Goal: Task Accomplishment & Management: Manage account settings

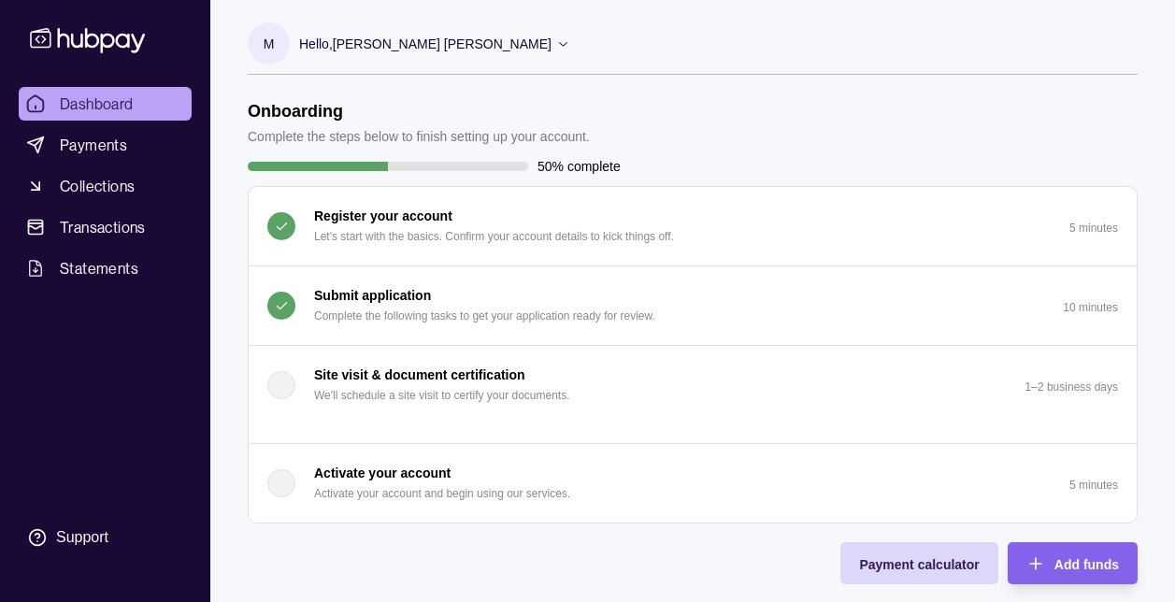
drag, startPoint x: 61, startPoint y: 391, endPoint x: 51, endPoint y: 403, distance: 15.3
click at [61, 391] on div "Dashboard Payments Collections Transactions Statements Support" at bounding box center [105, 322] width 188 height 470
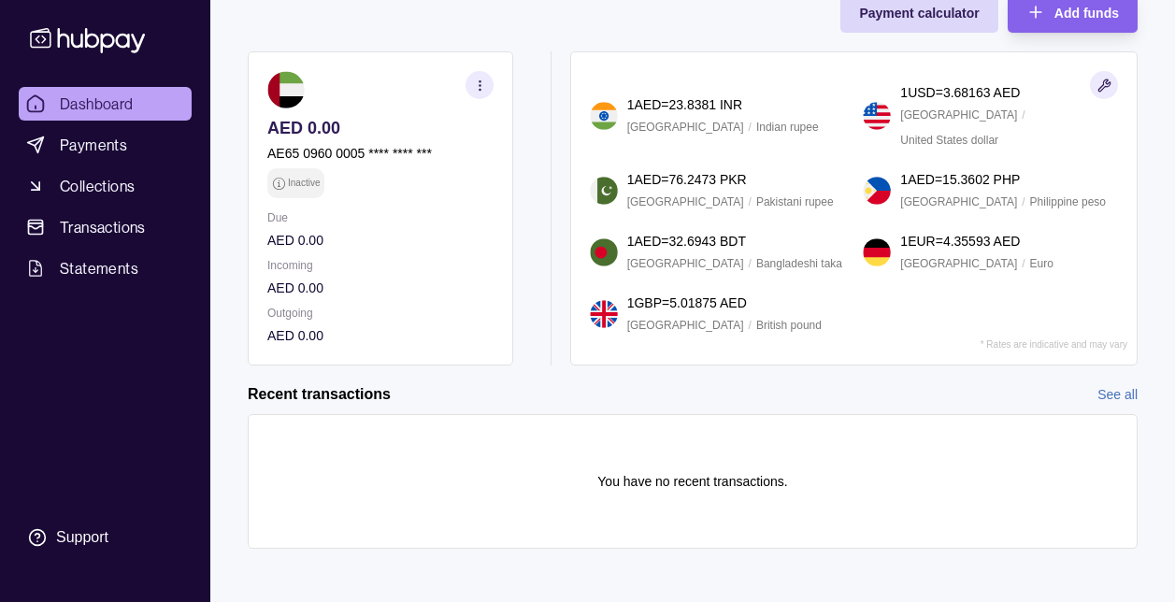
scroll to position [558, 0]
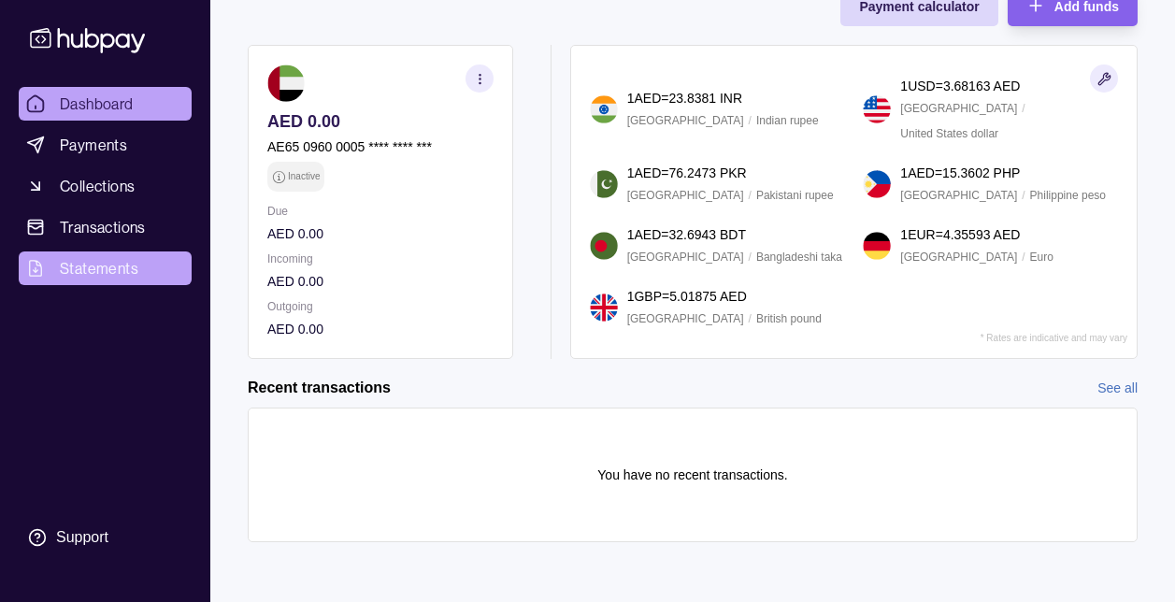
click at [73, 251] on link "Statements" at bounding box center [105, 268] width 173 height 34
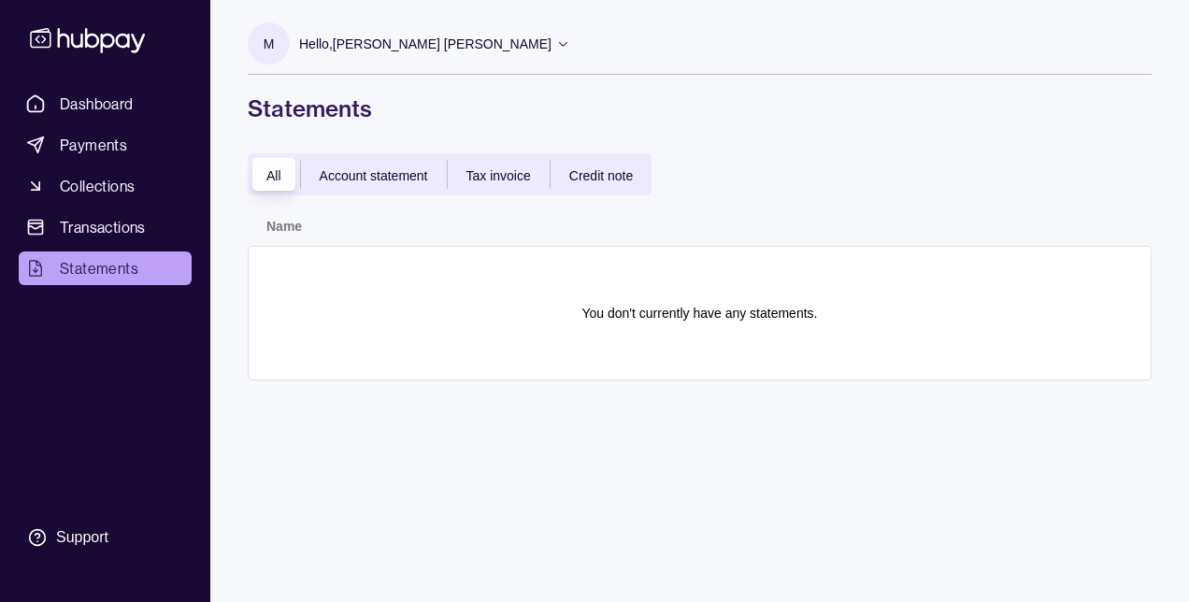
click at [607, 166] on div "Credit note" at bounding box center [600, 175] width 101 height 22
click at [503, 183] on div "Tax invoice" at bounding box center [499, 175] width 102 height 22
click at [381, 178] on span "Account statement" at bounding box center [374, 175] width 108 height 15
click at [287, 177] on div "All" at bounding box center [274, 175] width 52 height 22
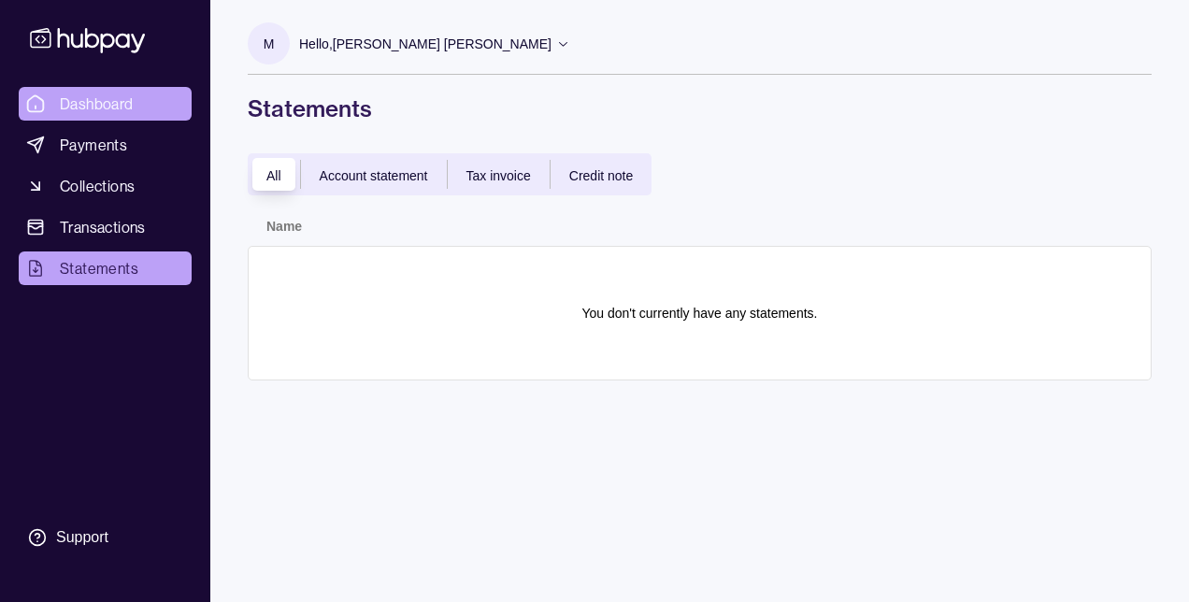
click at [110, 109] on span "Dashboard" at bounding box center [97, 104] width 74 height 22
